Goal: Register for event/course

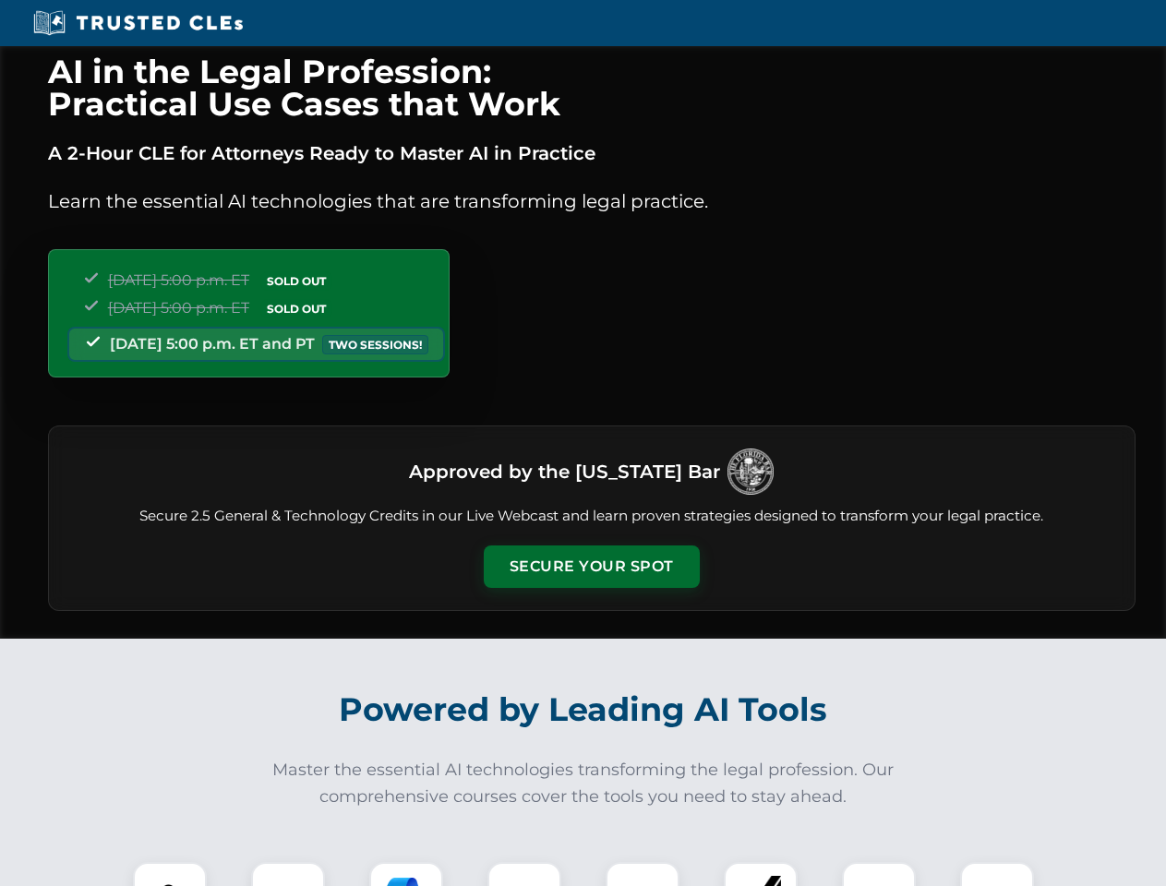
click at [591, 567] on button "Secure Your Spot" at bounding box center [592, 567] width 216 height 42
click at [170, 874] on img at bounding box center [170, 899] width 54 height 54
click at [288, 874] on div at bounding box center [288, 899] width 74 height 74
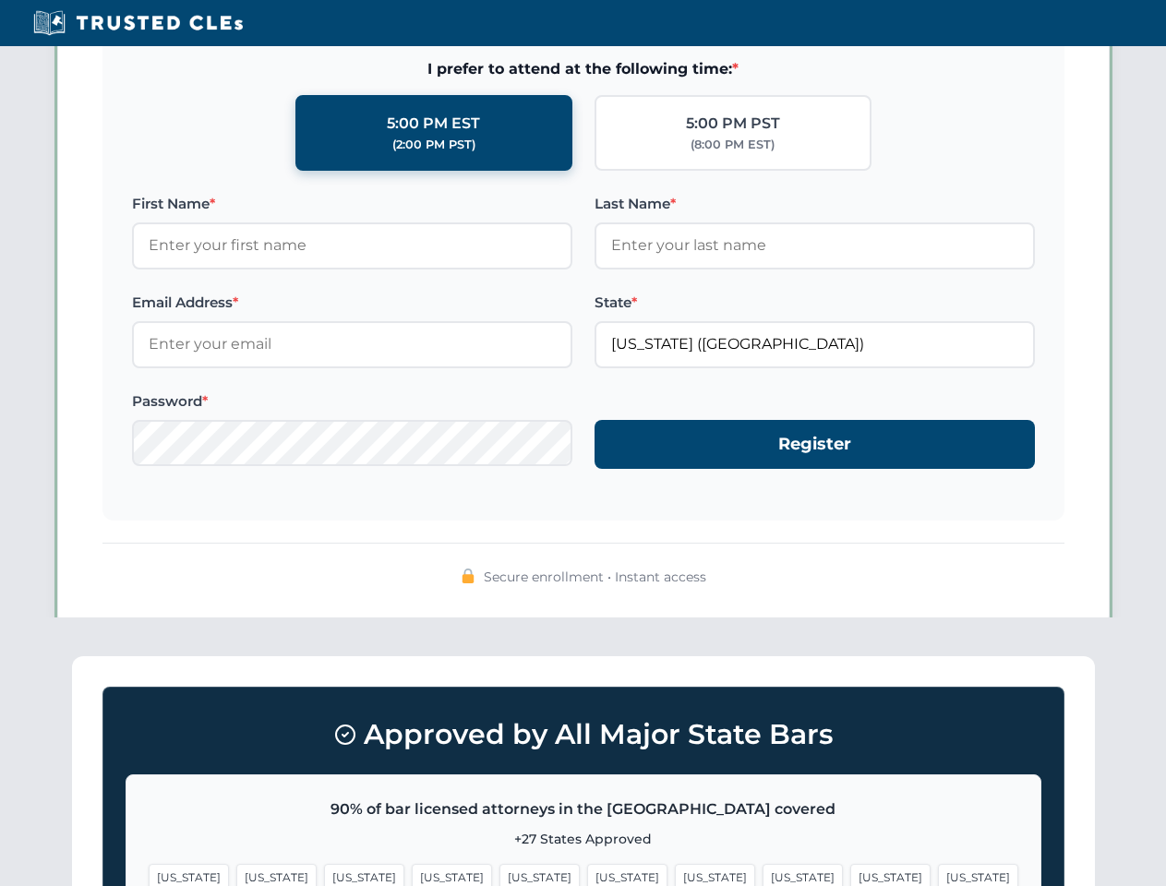
click at [850, 874] on span "[US_STATE]" at bounding box center [890, 877] width 80 height 27
